Goal: Find contact information: Find contact information

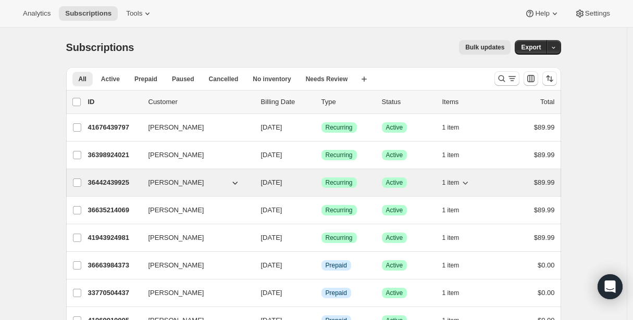
click at [118, 183] on p "36442439925" at bounding box center [114, 183] width 52 height 10
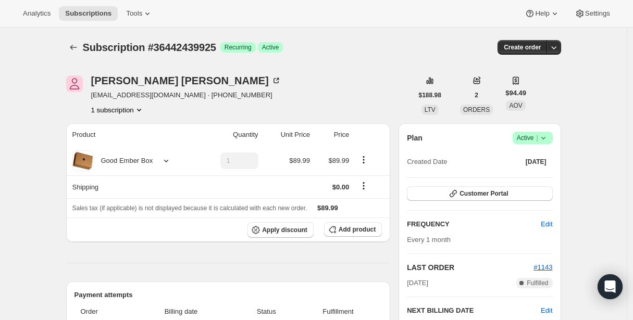
click at [195, 96] on span "[EMAIL_ADDRESS][DOMAIN_NAME] · [PHONE_NUMBER]" at bounding box center [186, 95] width 190 height 10
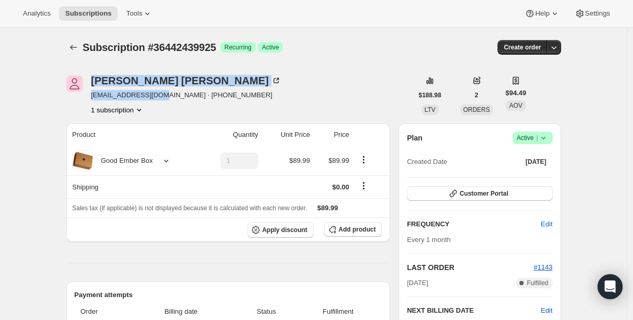
drag, startPoint x: 130, startPoint y: 94, endPoint x: 89, endPoint y: 94, distance: 41.1
click at [89, 94] on div "[PERSON_NAME] [EMAIL_ADDRESS][DOMAIN_NAME] · [PHONE_NUMBER] 1 subscription" at bounding box center [239, 95] width 346 height 40
click at [107, 94] on span "[EMAIL_ADDRESS][DOMAIN_NAME] · [PHONE_NUMBER]" at bounding box center [186, 95] width 190 height 10
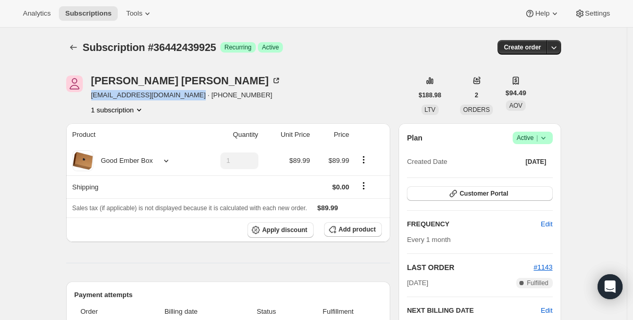
drag, startPoint x: 94, startPoint y: 96, endPoint x: 197, endPoint y: 97, distance: 102.6
click at [197, 97] on span "[EMAIL_ADDRESS][DOMAIN_NAME] · [PHONE_NUMBER]" at bounding box center [186, 95] width 190 height 10
copy span "[EMAIL_ADDRESS][DOMAIN_NAME]"
